Goal: Transaction & Acquisition: Purchase product/service

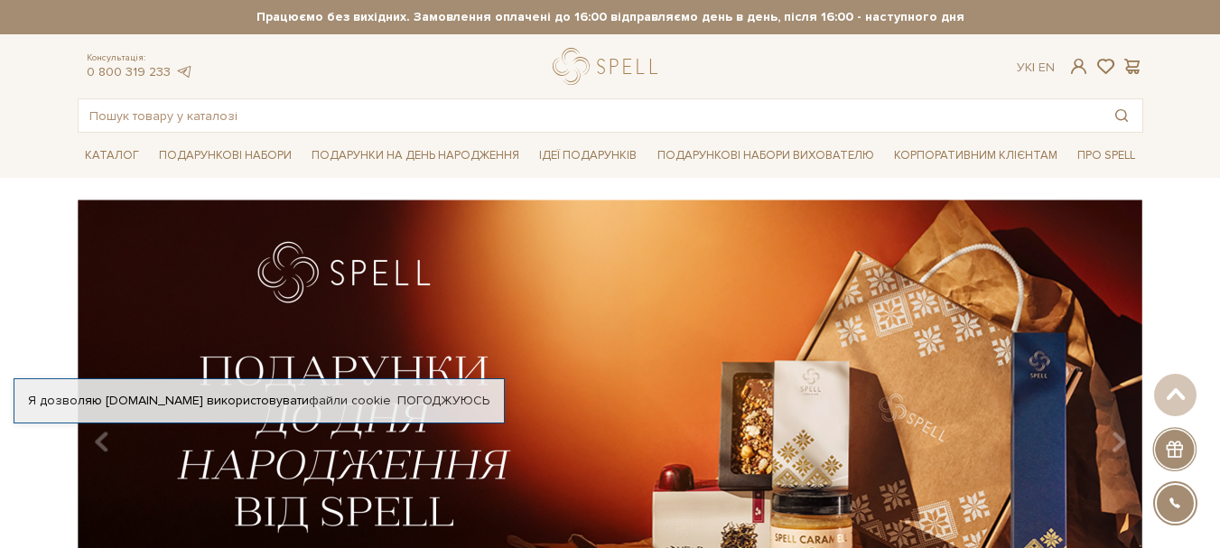
click at [437, 404] on link "Погоджуюсь" at bounding box center [443, 401] width 92 height 16
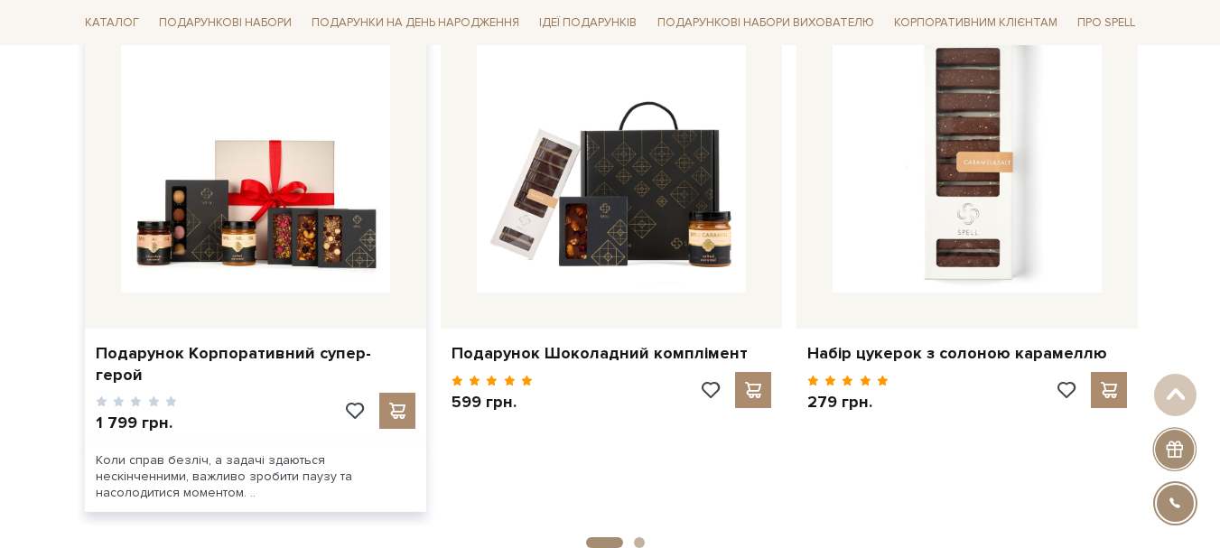
scroll to position [812, 0]
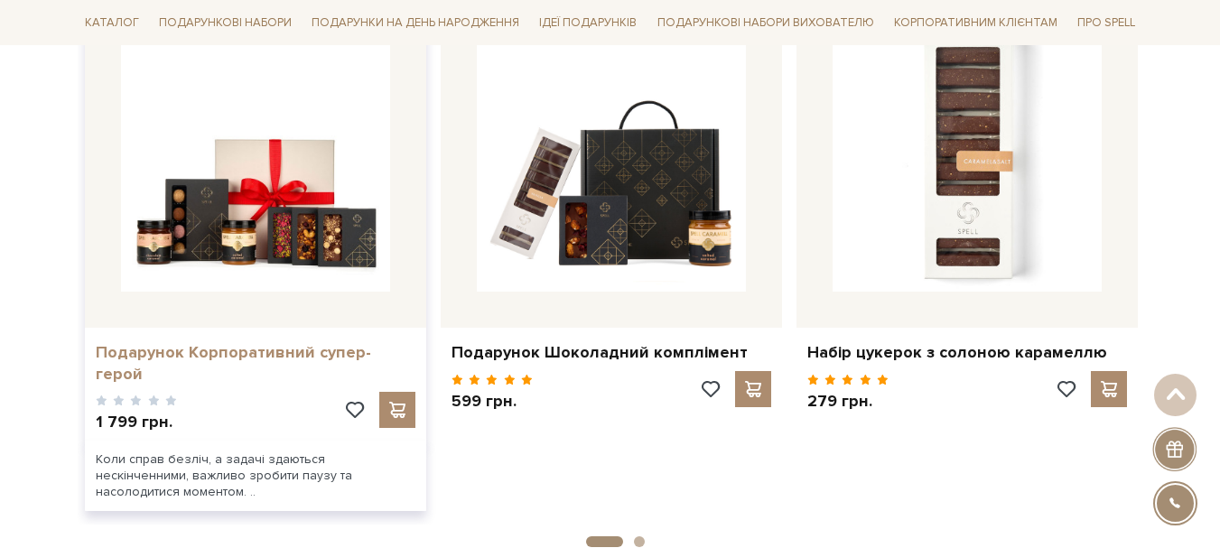
click at [294, 350] on link "Подарунок Корпоративний супер-герой" at bounding box center [256, 363] width 320 height 42
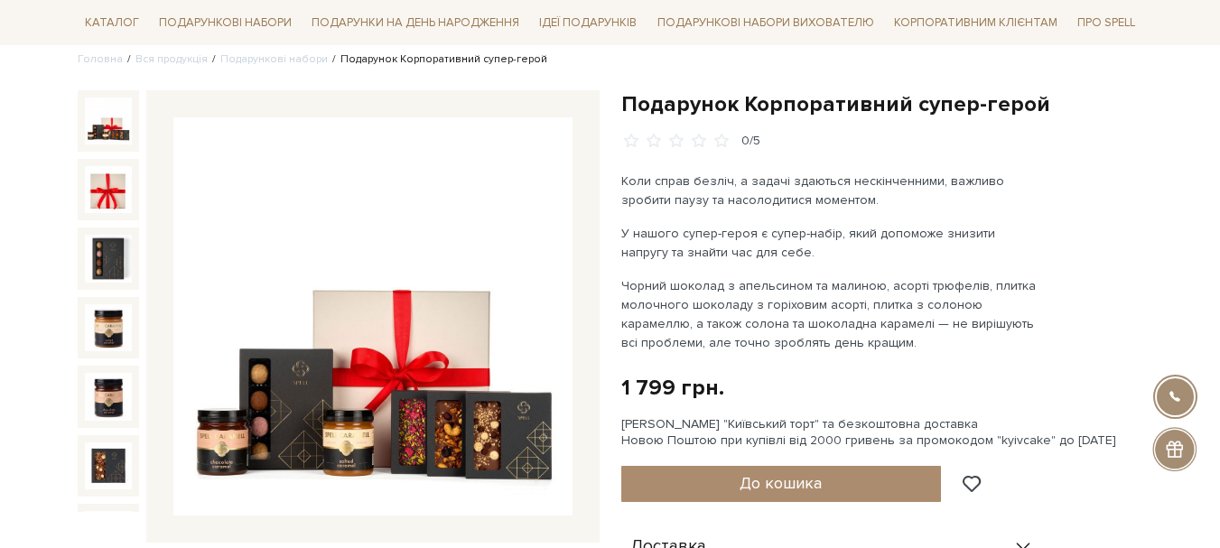
scroll to position [181, 0]
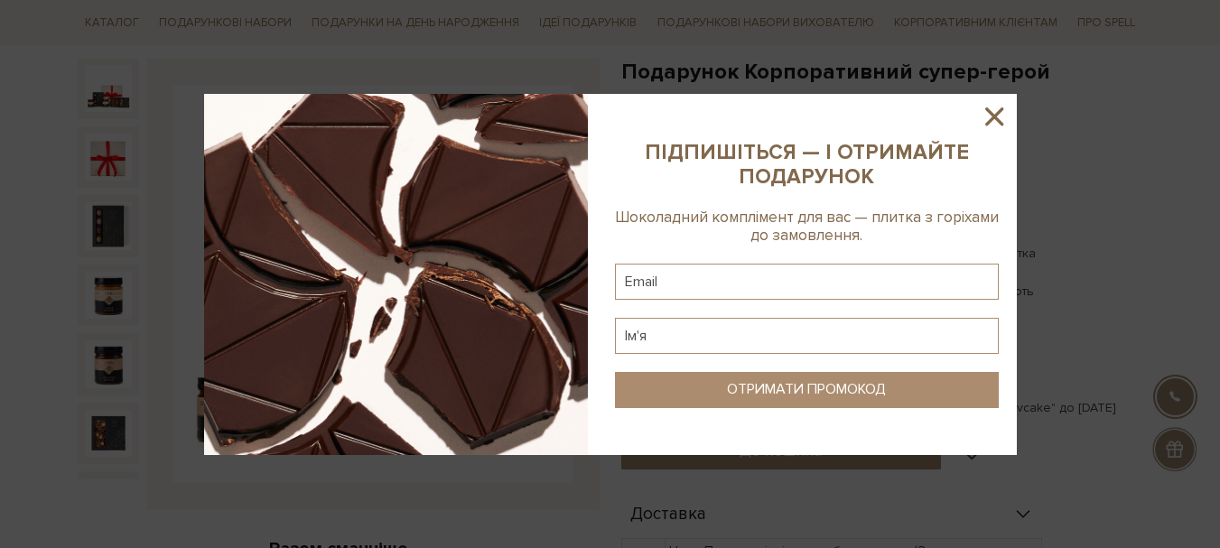
click at [991, 121] on icon at bounding box center [995, 116] width 18 height 18
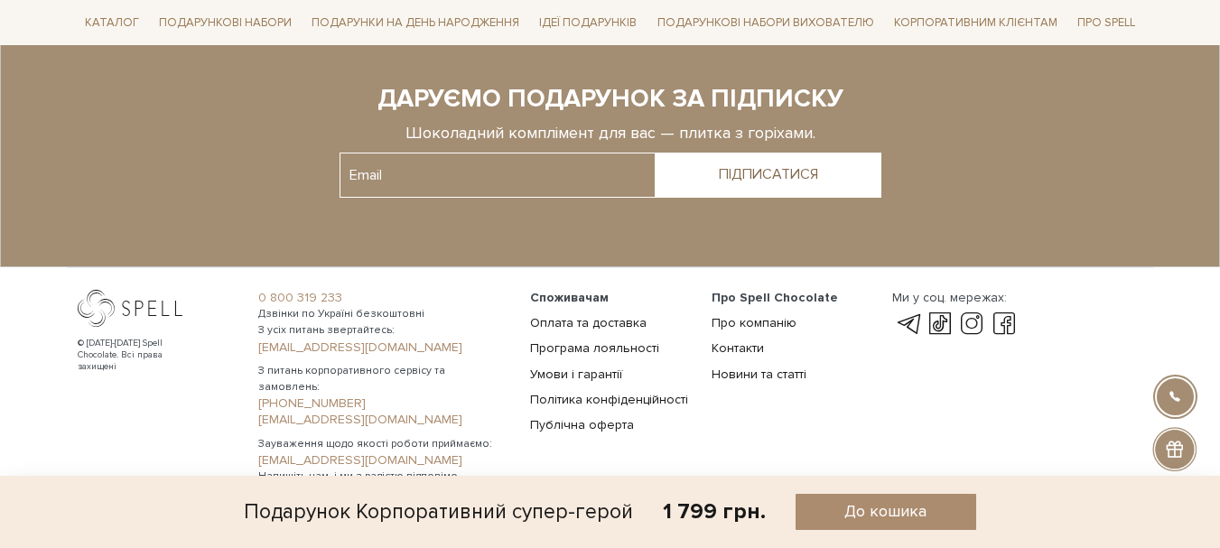
scroll to position [1917, 0]
